Goal: Task Accomplishment & Management: Manage account settings

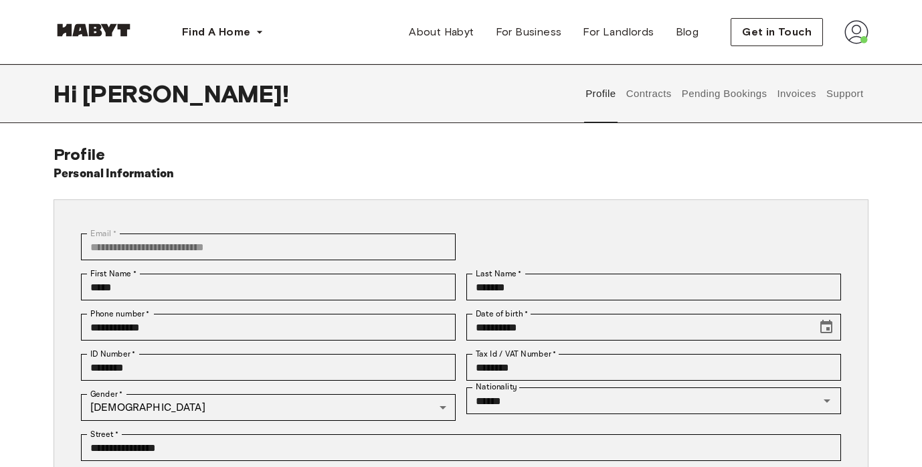
click at [851, 34] on img at bounding box center [857, 32] width 24 height 24
click at [820, 94] on span "Log out" at bounding box center [819, 90] width 40 height 16
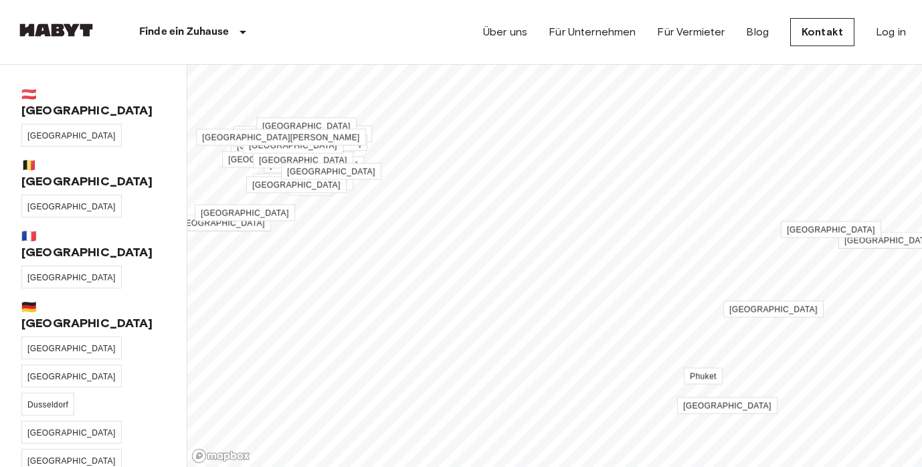
click at [72, 33] on img at bounding box center [56, 29] width 80 height 13
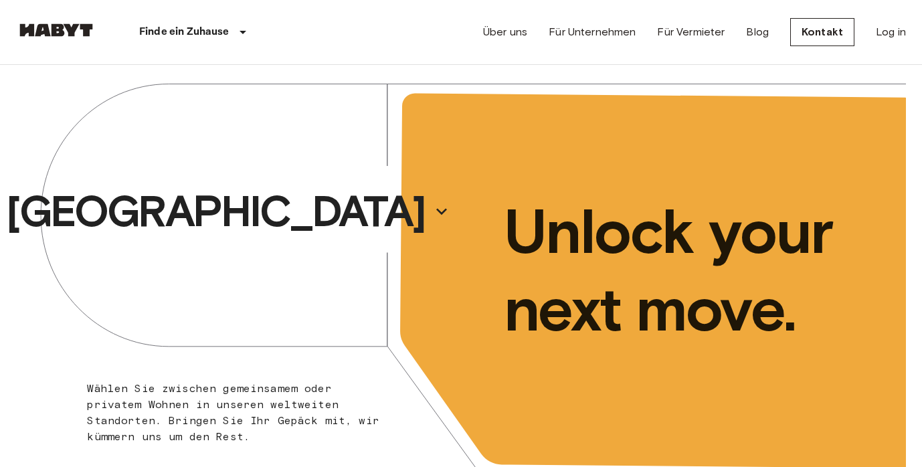
click at [35, 33] on img at bounding box center [56, 29] width 80 height 13
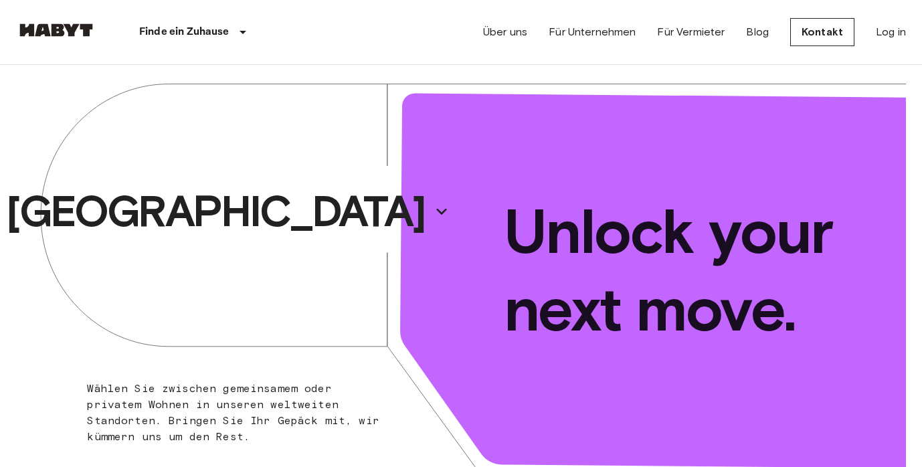
click at [64, 37] on link at bounding box center [56, 32] width 80 height 18
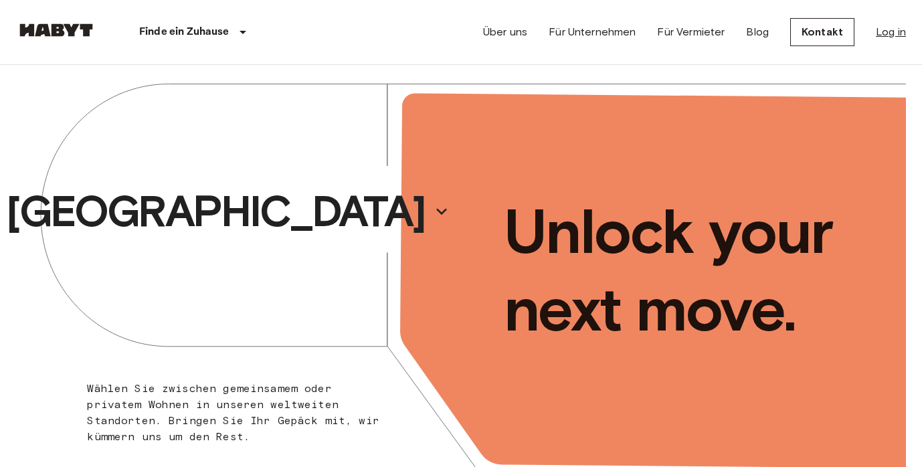
click at [901, 31] on link "Log in" at bounding box center [891, 32] width 30 height 16
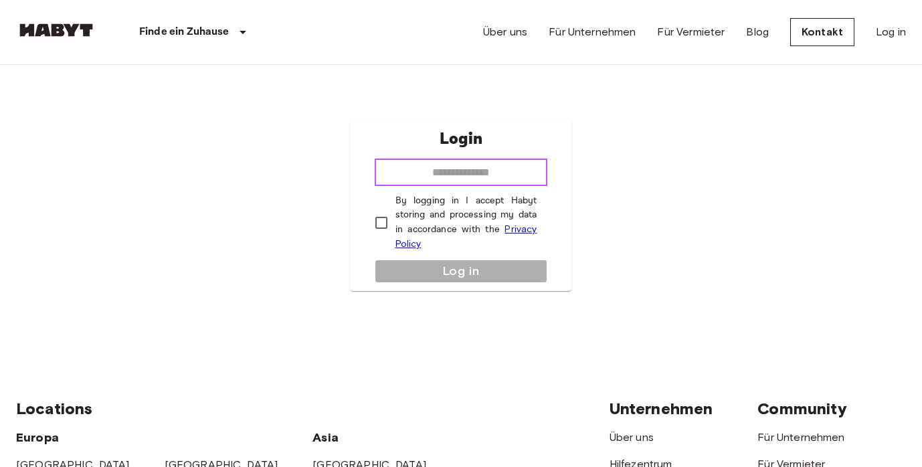
click at [444, 166] on input "email" at bounding box center [461, 172] width 173 height 27
type input "**********"
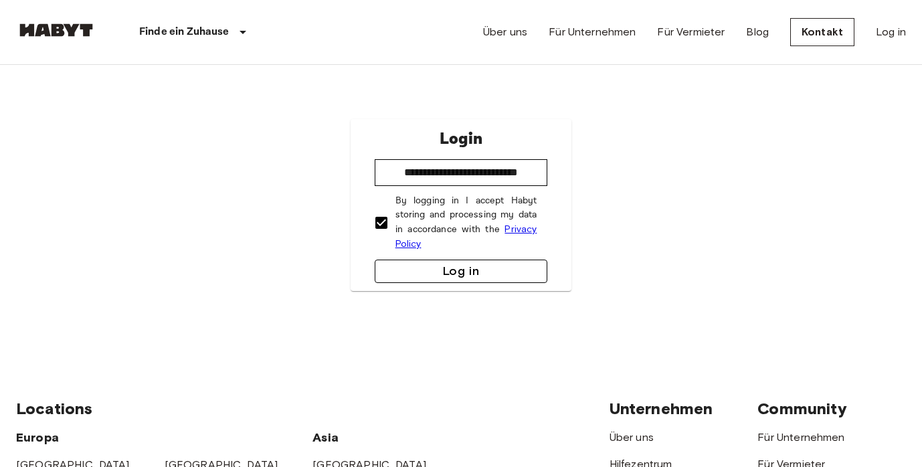
click at [449, 270] on button "Log in" at bounding box center [461, 271] width 173 height 23
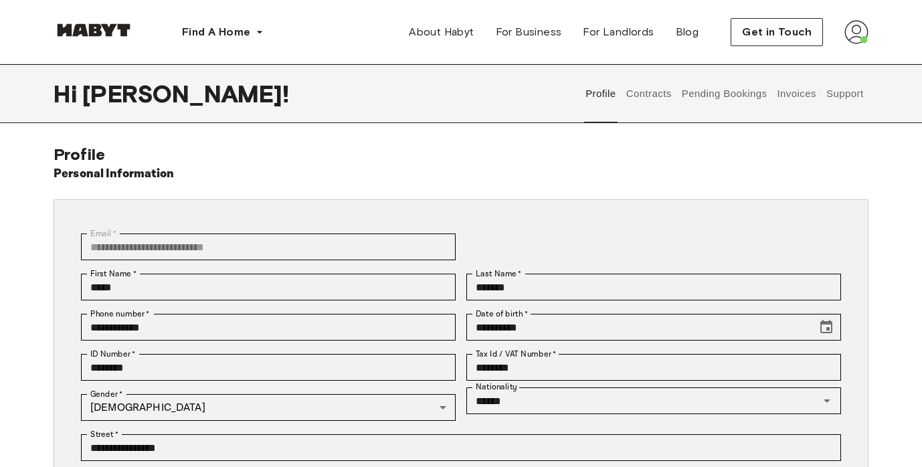
click at [851, 96] on button "Support" at bounding box center [845, 93] width 41 height 59
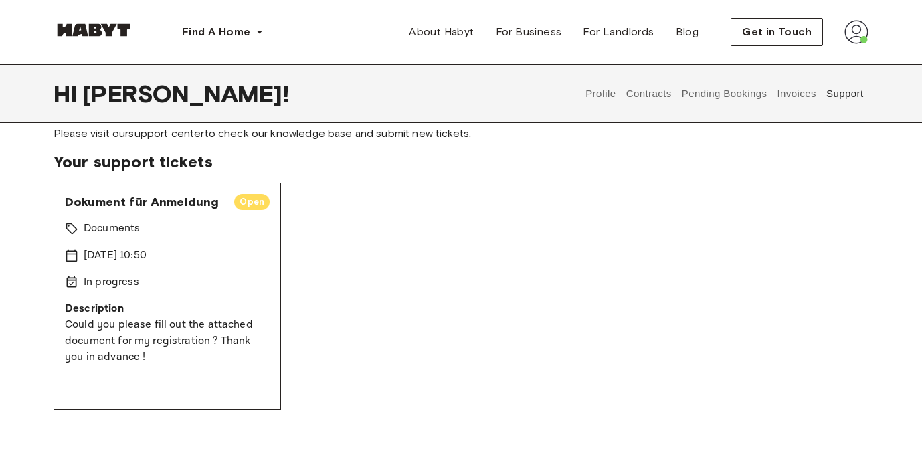
scroll to position [52, 0]
